Goal: Task Accomplishment & Management: Use online tool/utility

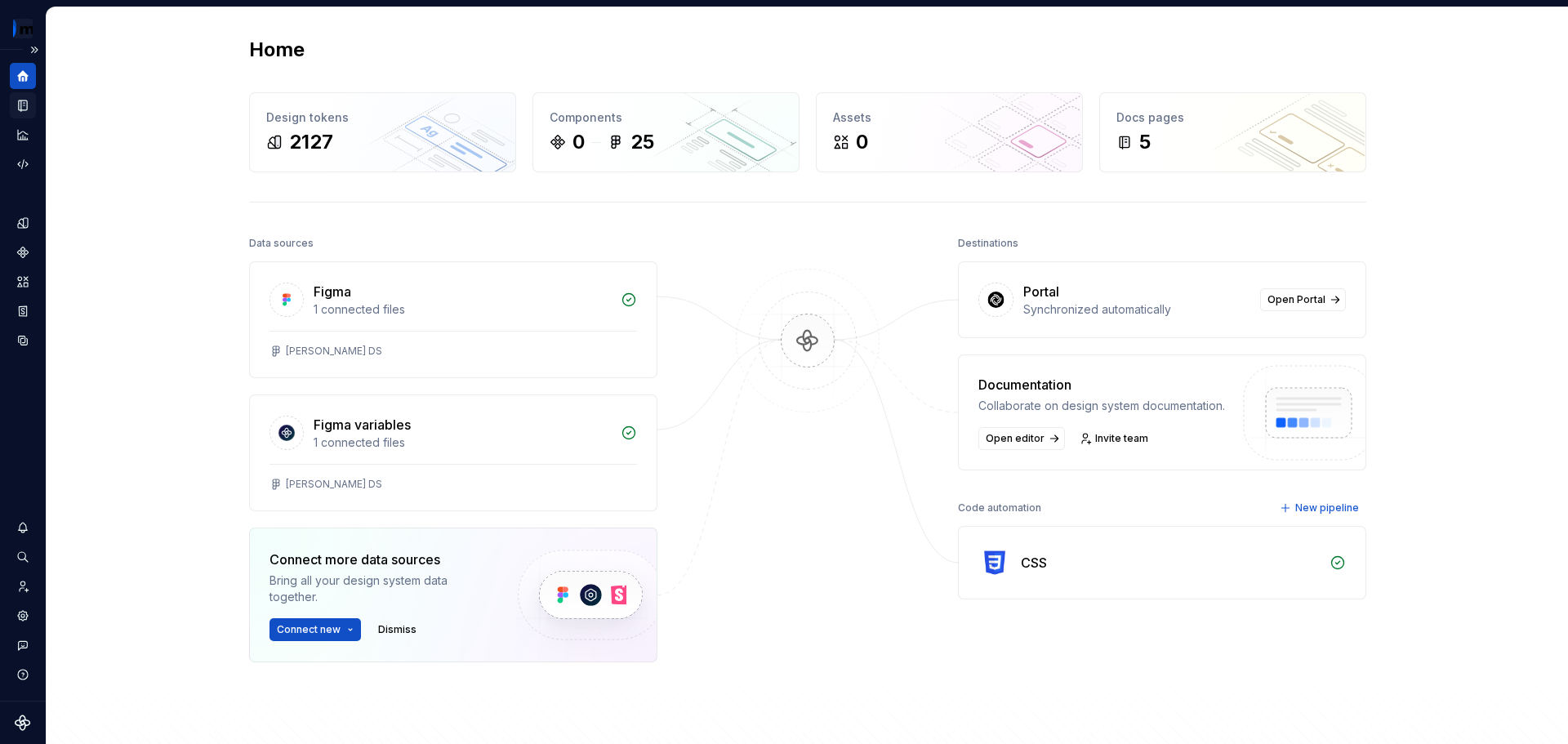
click at [27, 94] on div "Documentation" at bounding box center [23, 105] width 27 height 27
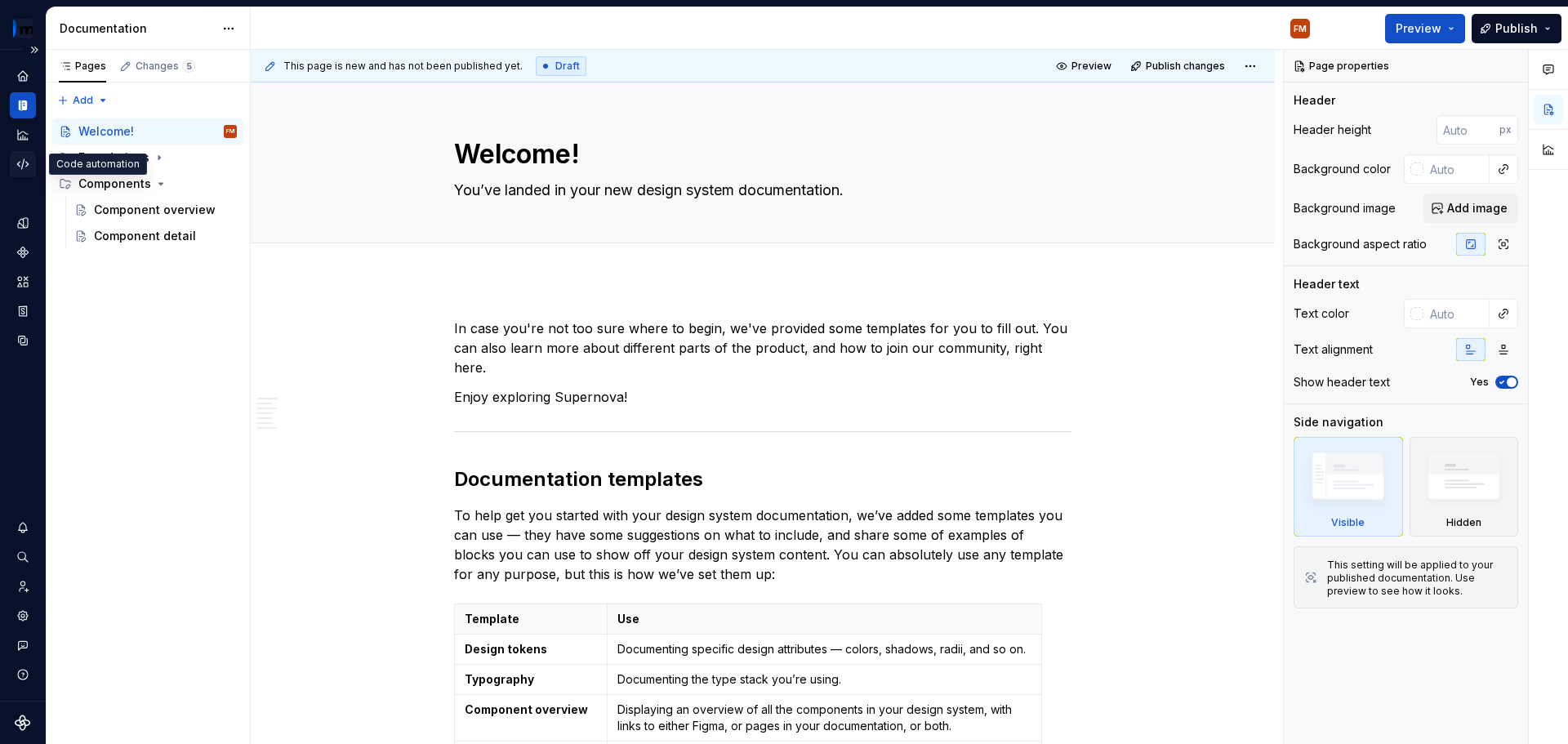
type textarea "*"
click at [21, 176] on div "Code automation" at bounding box center [23, 164] width 27 height 27
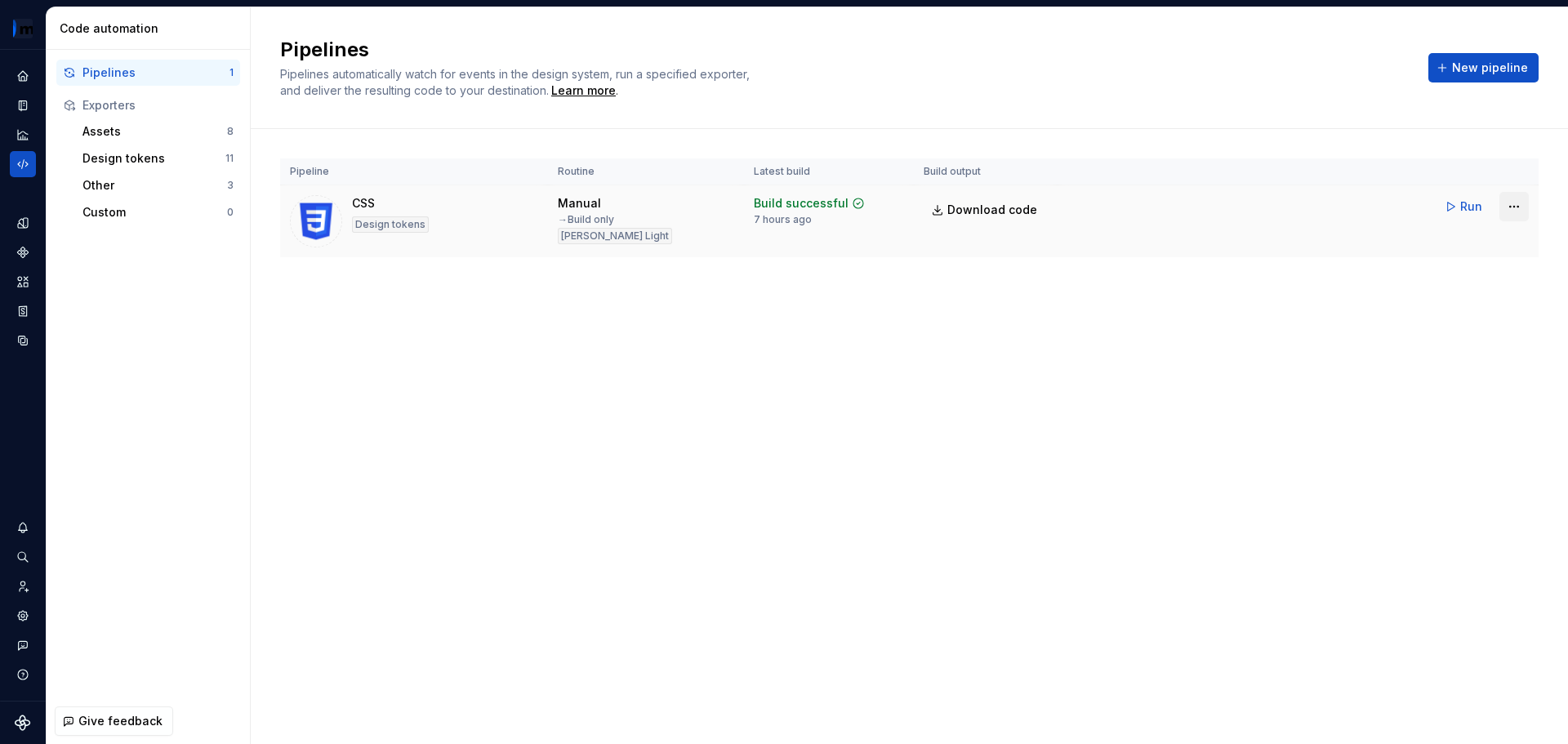
click at [1518, 209] on html "PRISMA FM Design system data Code automation Pipelines 1 Exporters Assets 8 Des…" at bounding box center [784, 372] width 1568 height 744
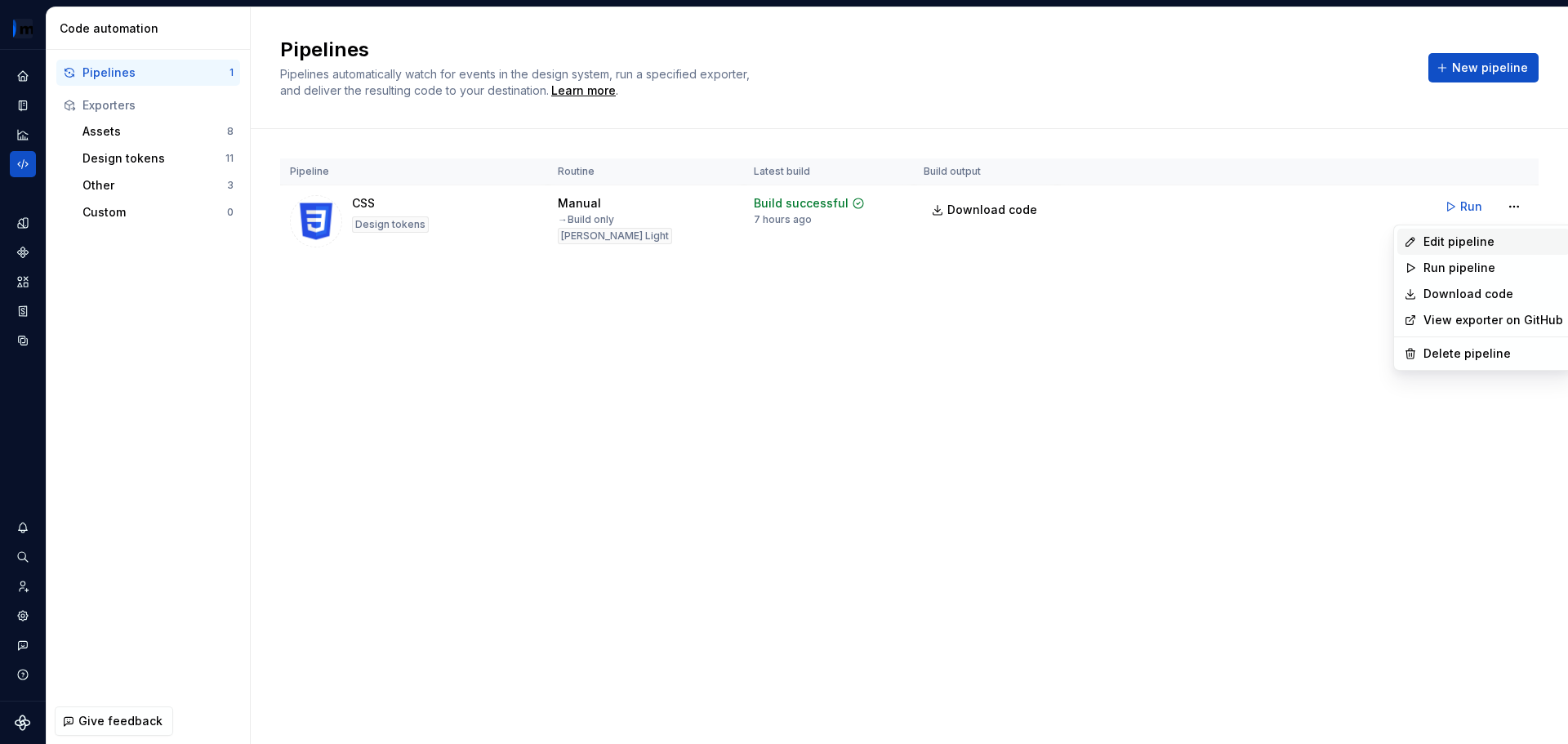
click at [1459, 236] on div "Edit pipeline" at bounding box center [1493, 242] width 140 height 17
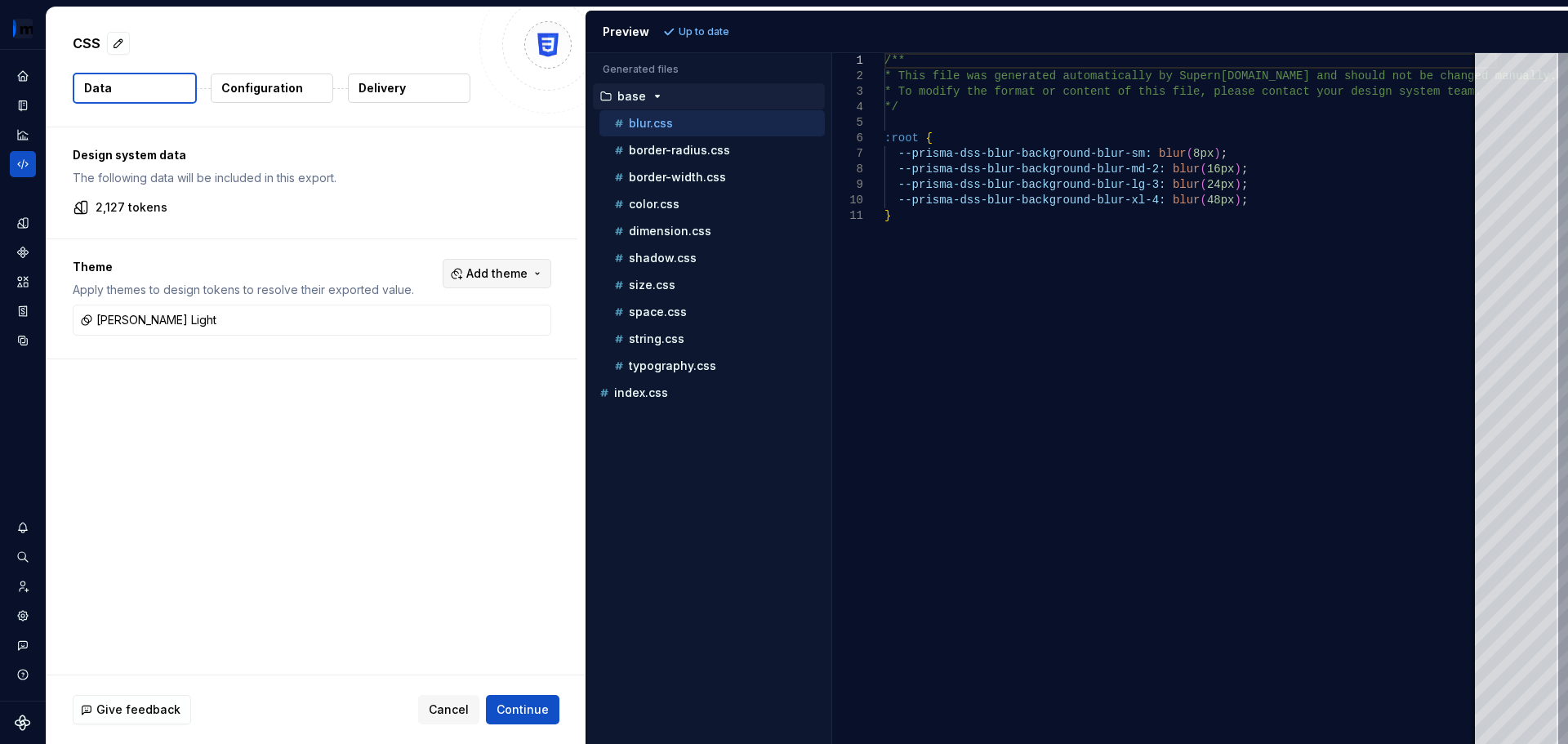
click at [503, 272] on span "Add theme" at bounding box center [497, 273] width 61 height 17
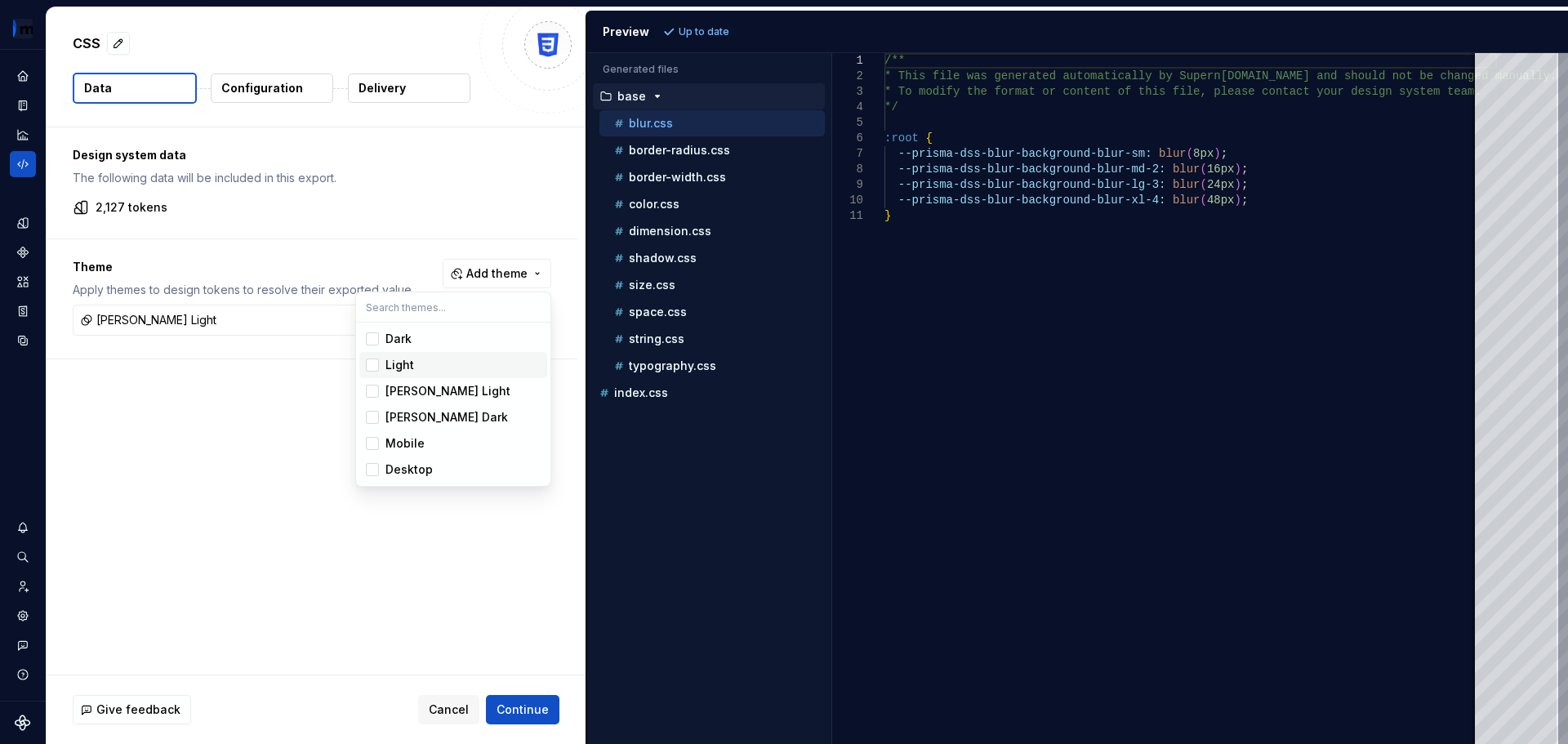
click at [409, 363] on div "Light" at bounding box center [399, 365] width 28 height 17
click at [396, 385] on div "[PERSON_NAME] Light" at bounding box center [448, 391] width 125 height 17
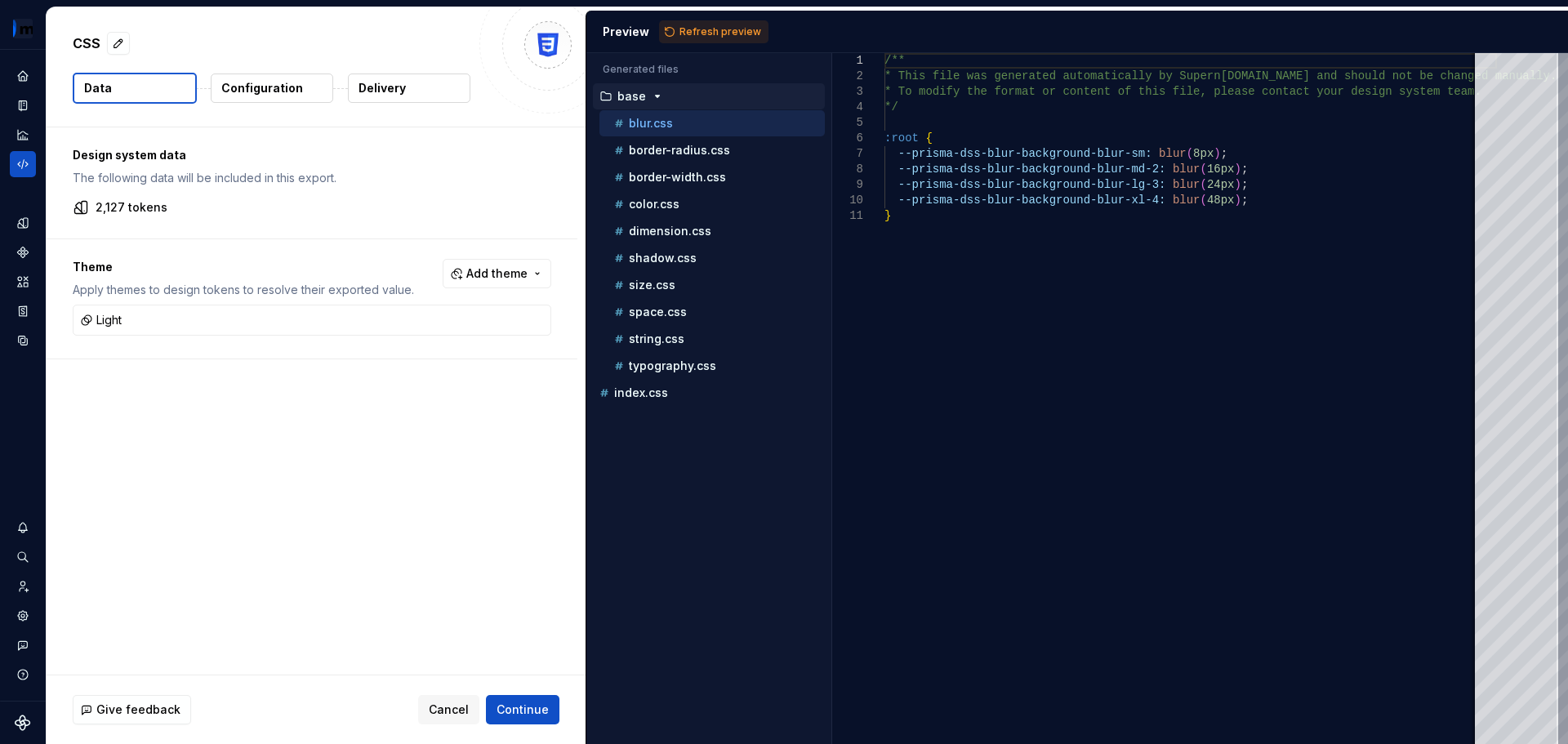
click at [512, 711] on html "PRISMA FM Design system data CSS Data Configuration Delivery Design system data…" at bounding box center [784, 372] width 1568 height 744
click at [452, 276] on button "Add theme" at bounding box center [496, 273] width 109 height 29
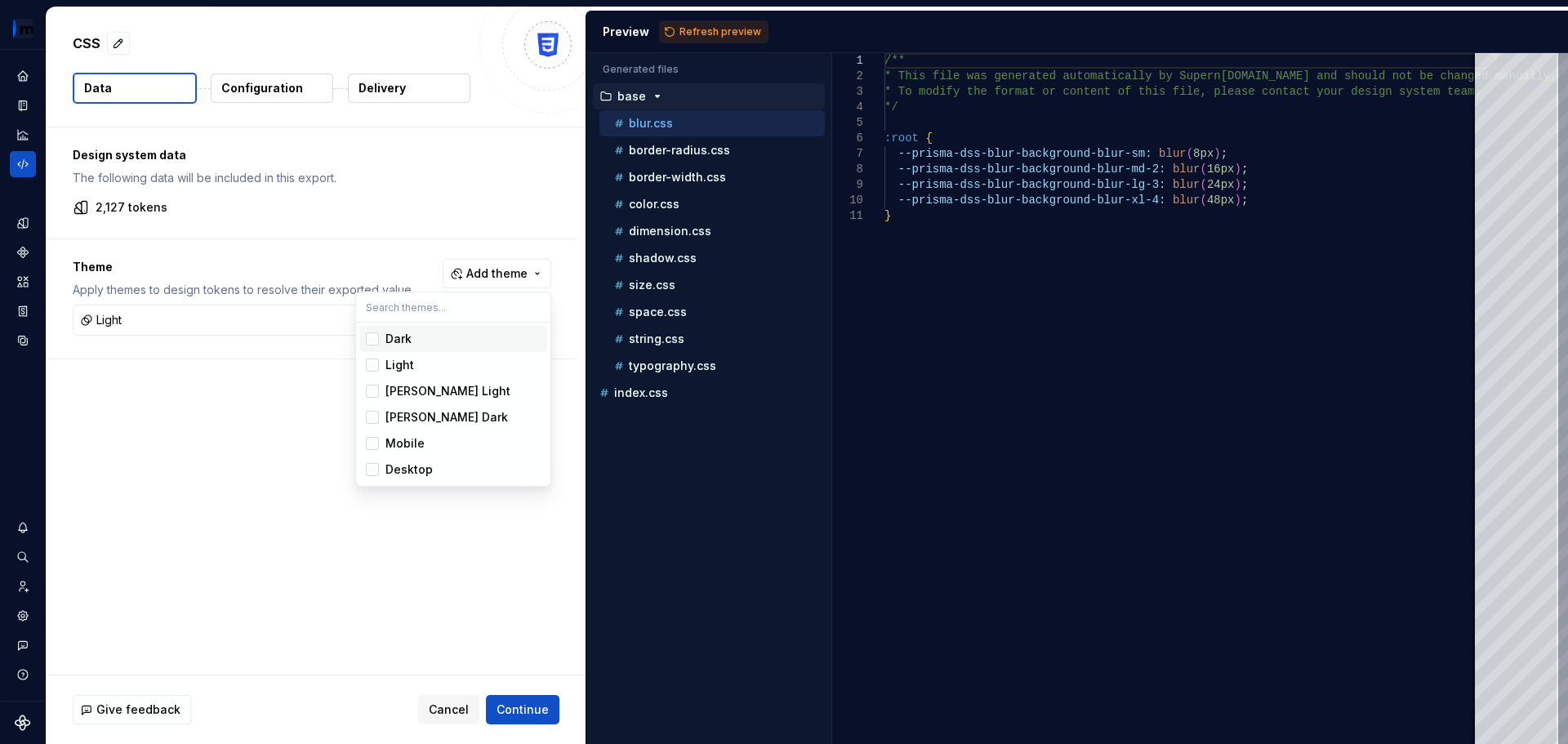
click at [375, 341] on div "Suggestions" at bounding box center [373, 339] width 13 height 13
